Goal: Task Accomplishment & Management: Use online tool/utility

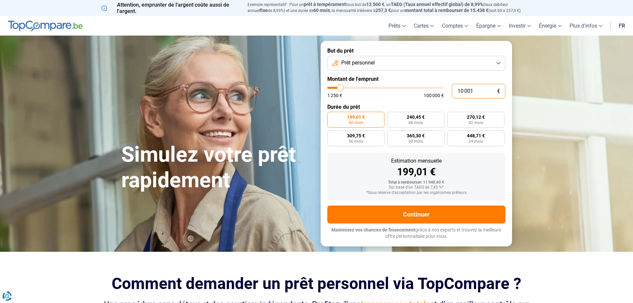
drag, startPoint x: 474, startPoint y: 90, endPoint x: 408, endPoint y: 89, distance: 66.5
click at [408, 89] on div "10 001 € 1 250 € 100 000 €" at bounding box center [416, 91] width 178 height 15
type input "10000"
radio input "true"
type input "4"
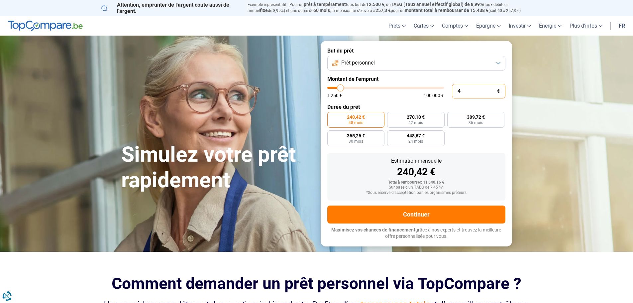
type input "1250"
type input "40"
type input "1250"
type input "400"
type input "1250"
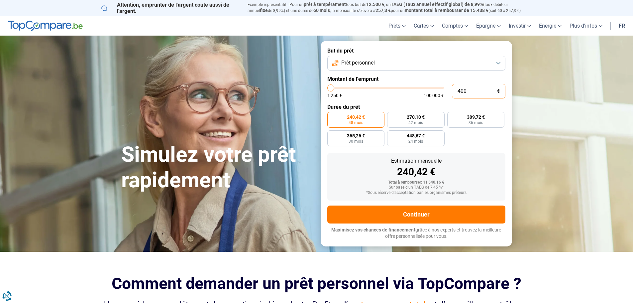
type input "4 000"
type input "4000"
type input "40 000"
type input "40000"
radio input "false"
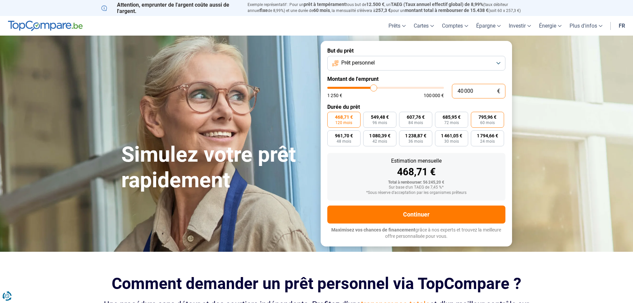
type input "40 000"
click at [486, 117] on span "795,96 €" at bounding box center [488, 117] width 18 height 5
click at [475, 116] on input "795,96 € 60 mois" at bounding box center [473, 114] width 4 height 4
radio input "true"
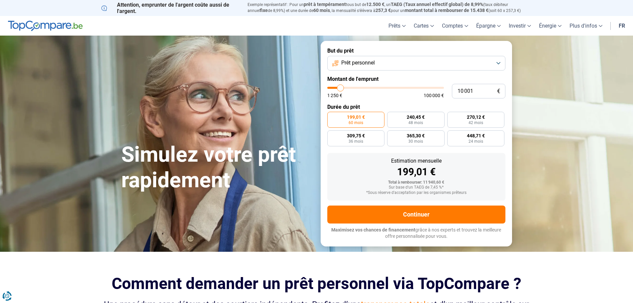
click at [370, 61] on span "Prêt personnel" at bounding box center [358, 62] width 34 height 7
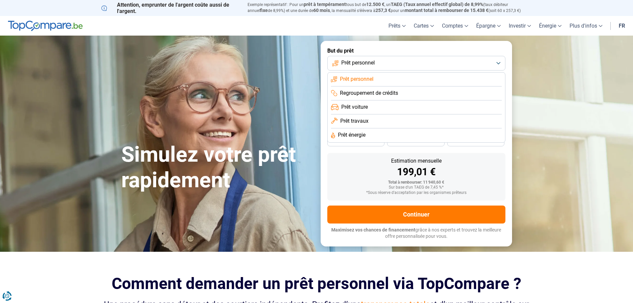
click at [362, 159] on div "Estimation mensuelle" at bounding box center [416, 160] width 167 height 5
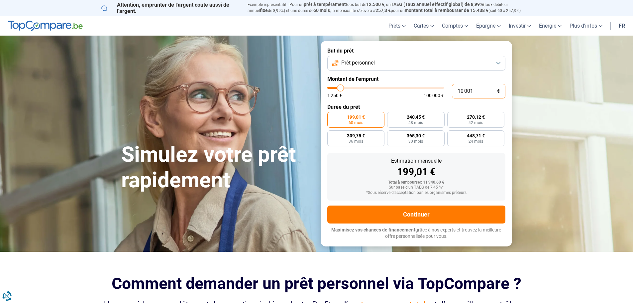
drag, startPoint x: 473, startPoint y: 91, endPoint x: 435, endPoint y: 91, distance: 37.6
click at [435, 91] on div "10 001 € 1 250 € 100 000 €" at bounding box center [416, 91] width 178 height 15
type input "4"
type input "1250"
type input "40"
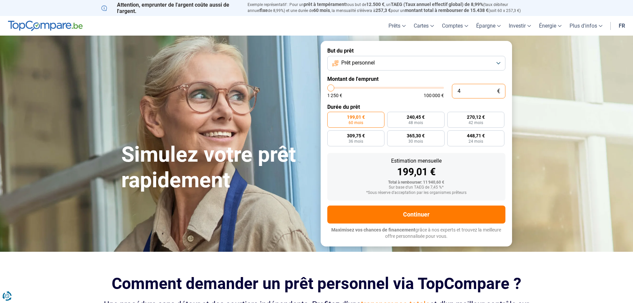
type input "1250"
type input "400"
type input "1250"
type input "4 000"
type input "4000"
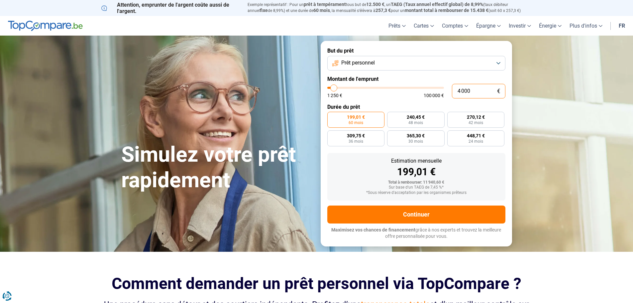
type input "40 000"
type input "40000"
radio input "false"
type input "40 000"
click at [480, 150] on form "But du prêt Prêt personnel Montant de l'emprunt 40 000 € 1 250 € 100 000 € Duré…" at bounding box center [416, 143] width 191 height 205
